Goal: Information Seeking & Learning: Understand process/instructions

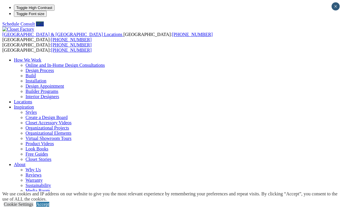
click at [46, 78] on link "Installation" at bounding box center [36, 80] width 21 height 5
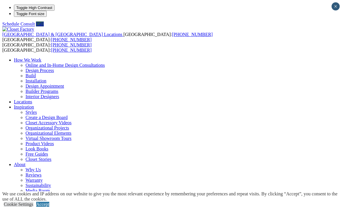
click at [46, 78] on link "Installation" at bounding box center [36, 80] width 21 height 5
click at [54, 68] on link "Design Process" at bounding box center [40, 70] width 28 height 5
click at [95, 63] on link "Online and In-Home Design Consultations" at bounding box center [66, 65] width 80 height 5
click at [97, 63] on link "Online and In-Home Design Consultations" at bounding box center [66, 65] width 80 height 5
click at [54, 68] on link "Design Process" at bounding box center [40, 70] width 28 height 5
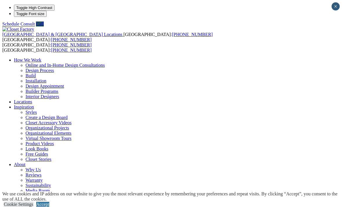
click at [46, 78] on link "Installation" at bounding box center [36, 80] width 21 height 5
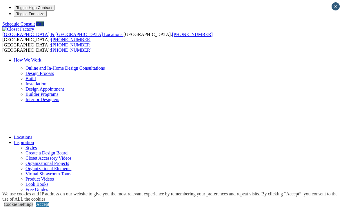
click at [46, 81] on link "Installation" at bounding box center [36, 83] width 21 height 5
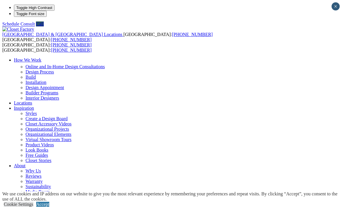
click at [36, 75] on link "Build" at bounding box center [31, 77] width 10 height 5
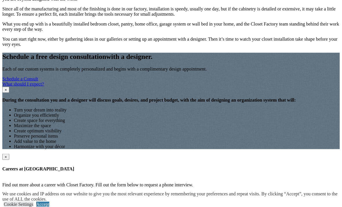
scroll to position [530, 0]
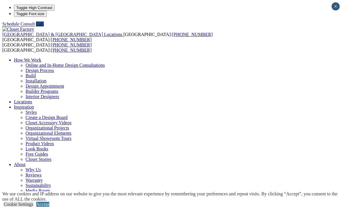
scroll to position [548, 0]
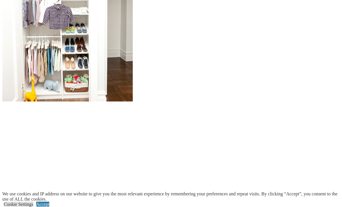
scroll to position [604, 0]
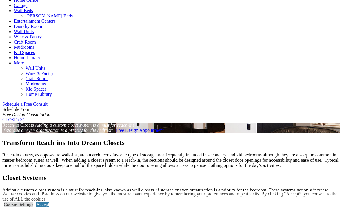
scroll to position [256, 0]
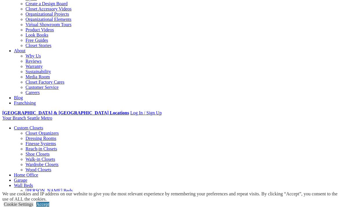
scroll to position [106, 0]
